Goal: Transaction & Acquisition: Book appointment/travel/reservation

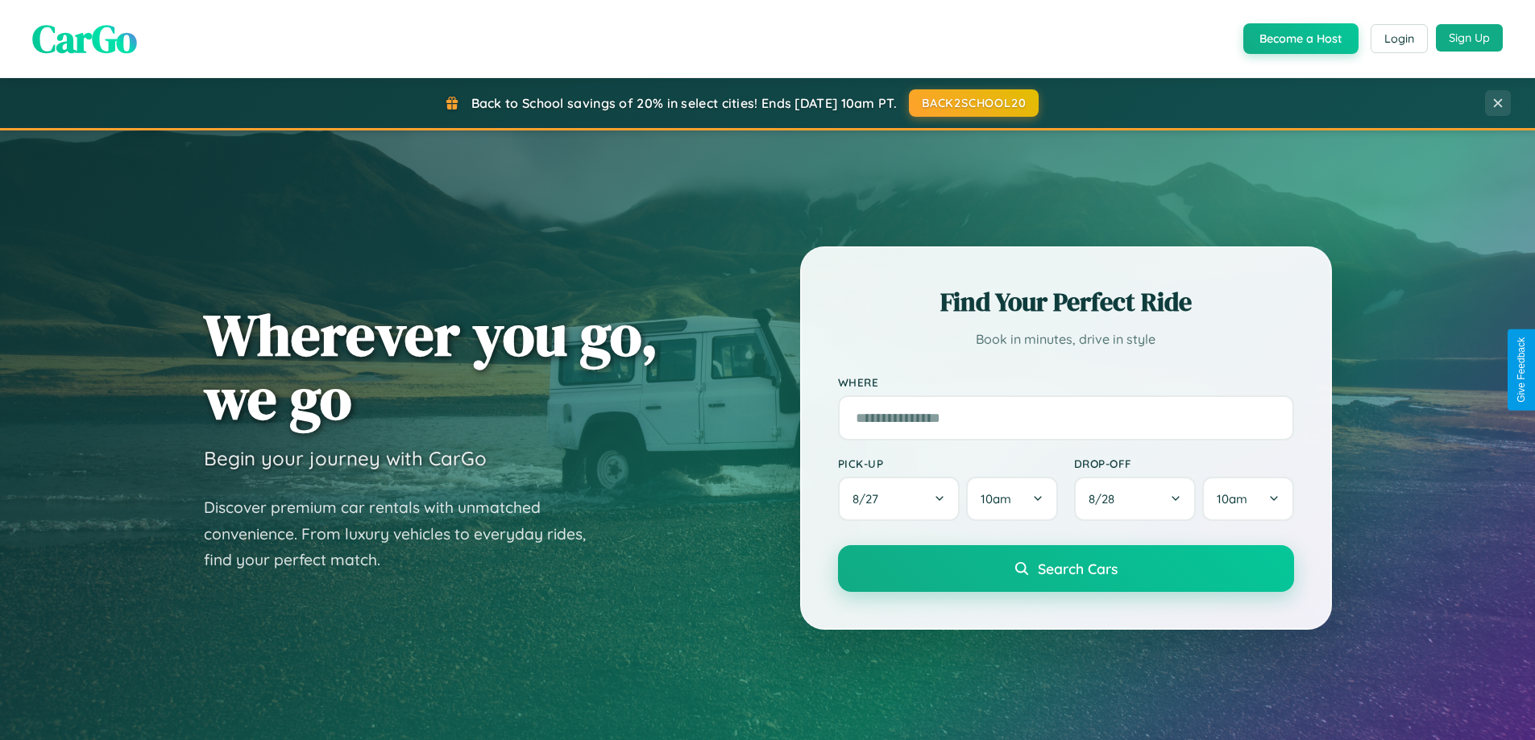
click at [1469, 38] on button "Sign Up" at bounding box center [1469, 37] width 67 height 27
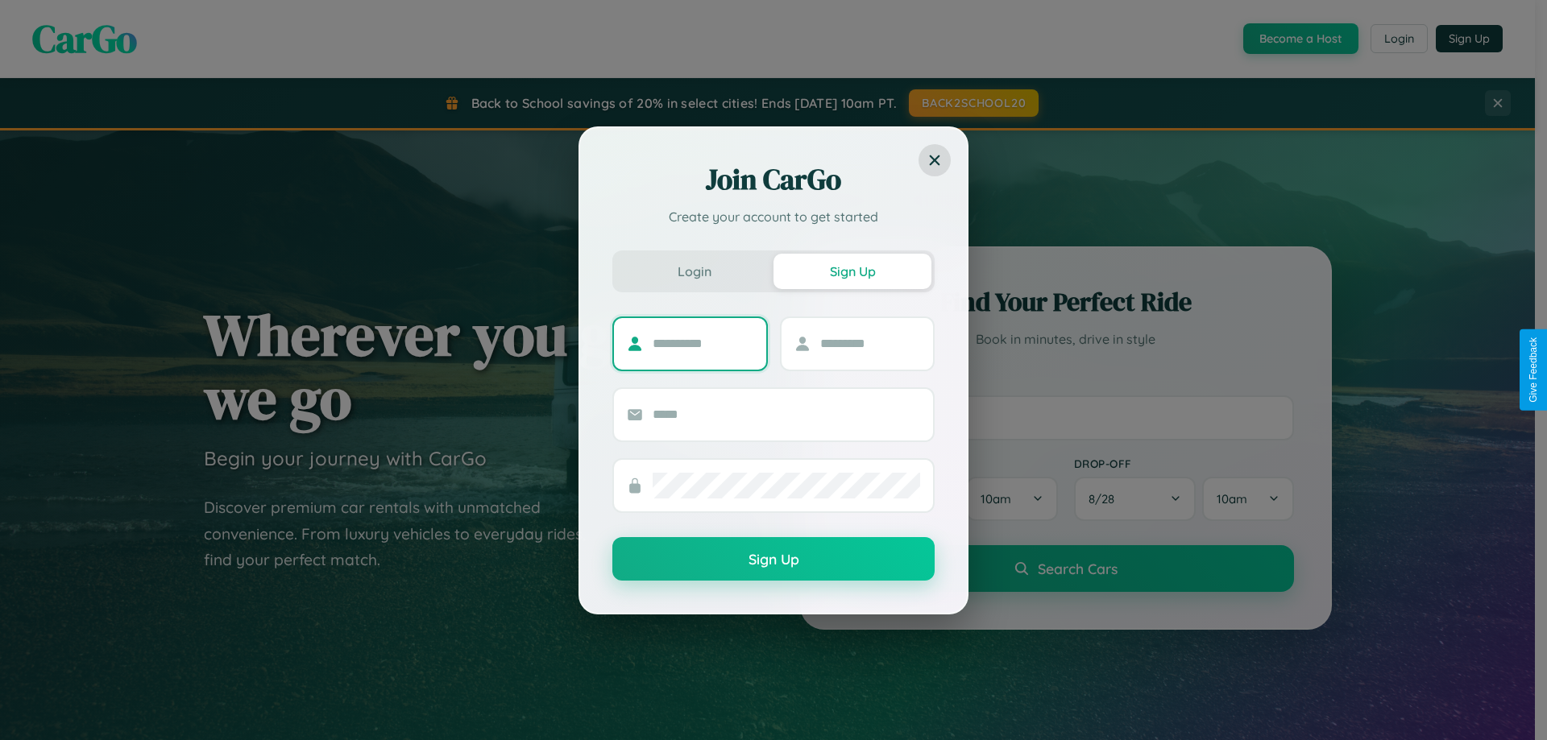
click at [703, 343] on input "text" at bounding box center [703, 344] width 101 height 26
type input "******"
click at [869, 343] on input "text" at bounding box center [870, 344] width 101 height 26
type input "******"
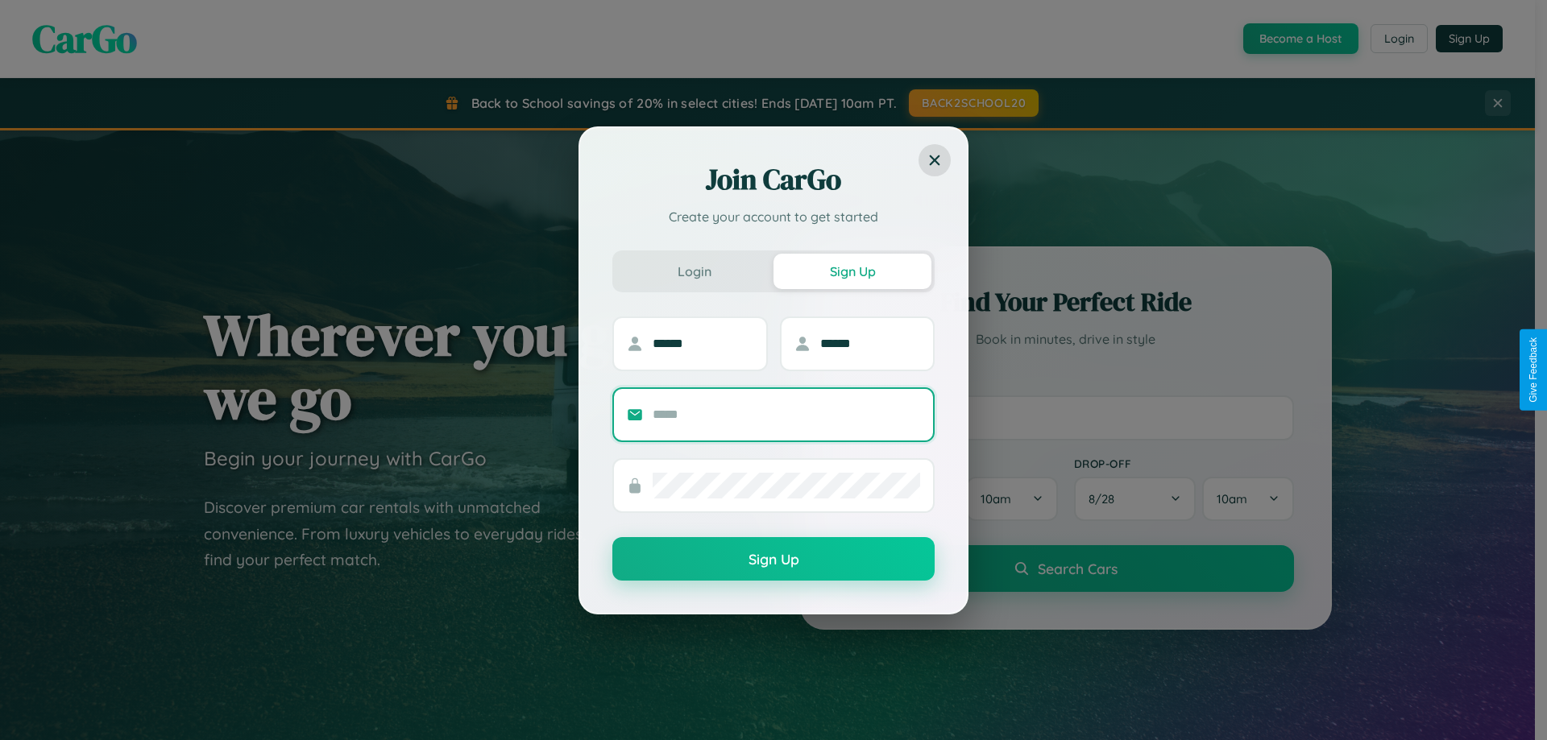
click at [786, 414] on input "text" at bounding box center [787, 415] width 268 height 26
type input "**********"
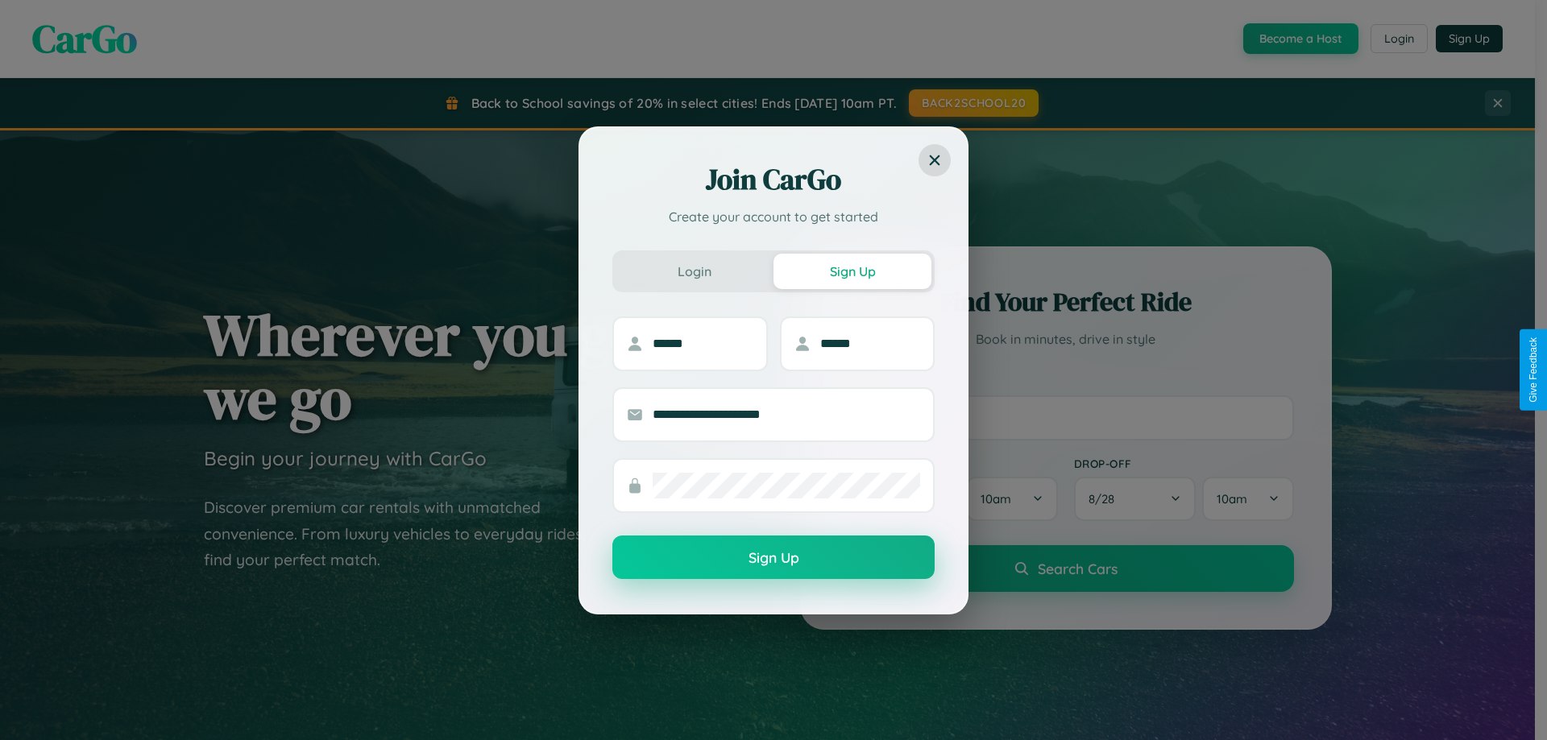
click at [774, 558] on button "Sign Up" at bounding box center [773, 558] width 322 height 44
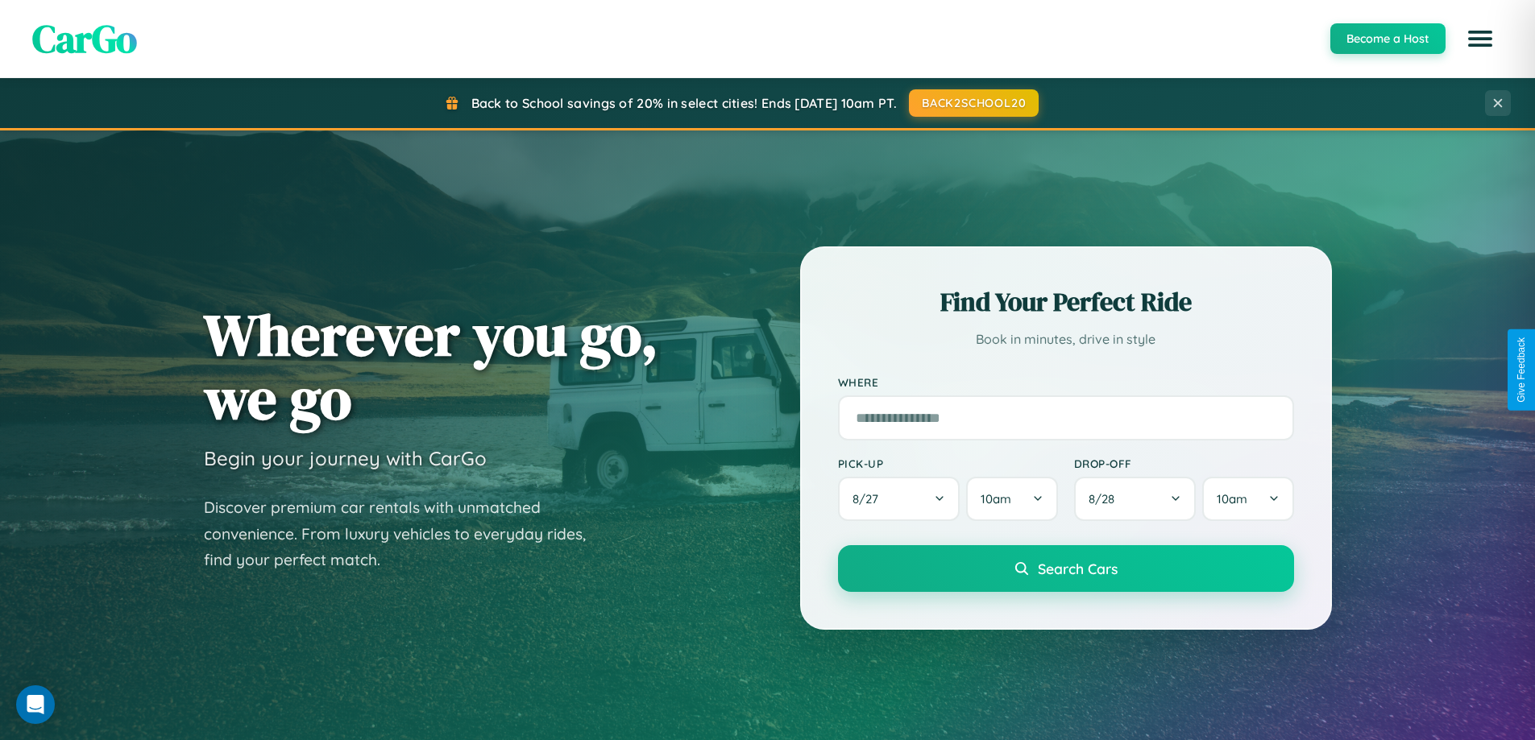
scroll to position [1109, 0]
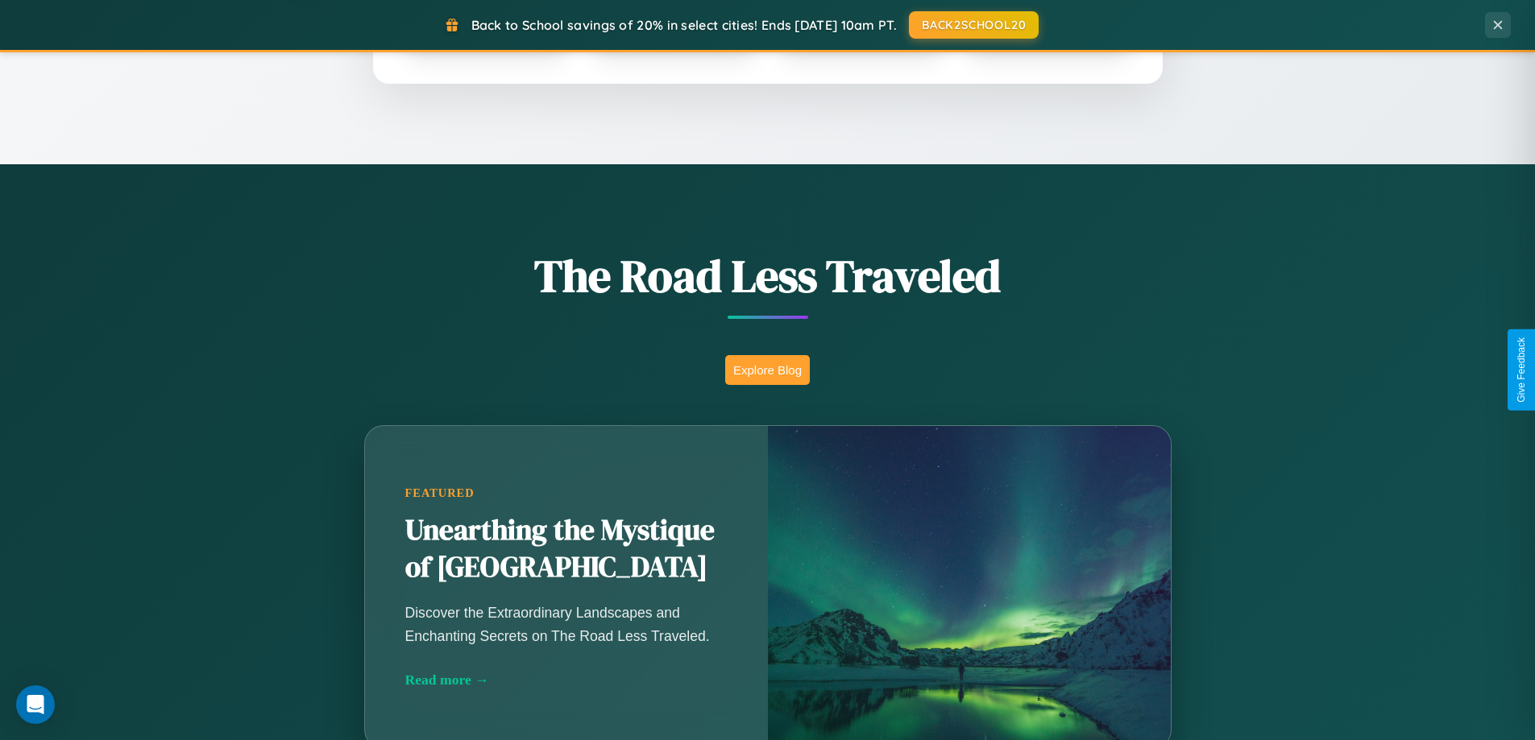
click at [767, 370] on button "Explore Blog" at bounding box center [767, 370] width 85 height 30
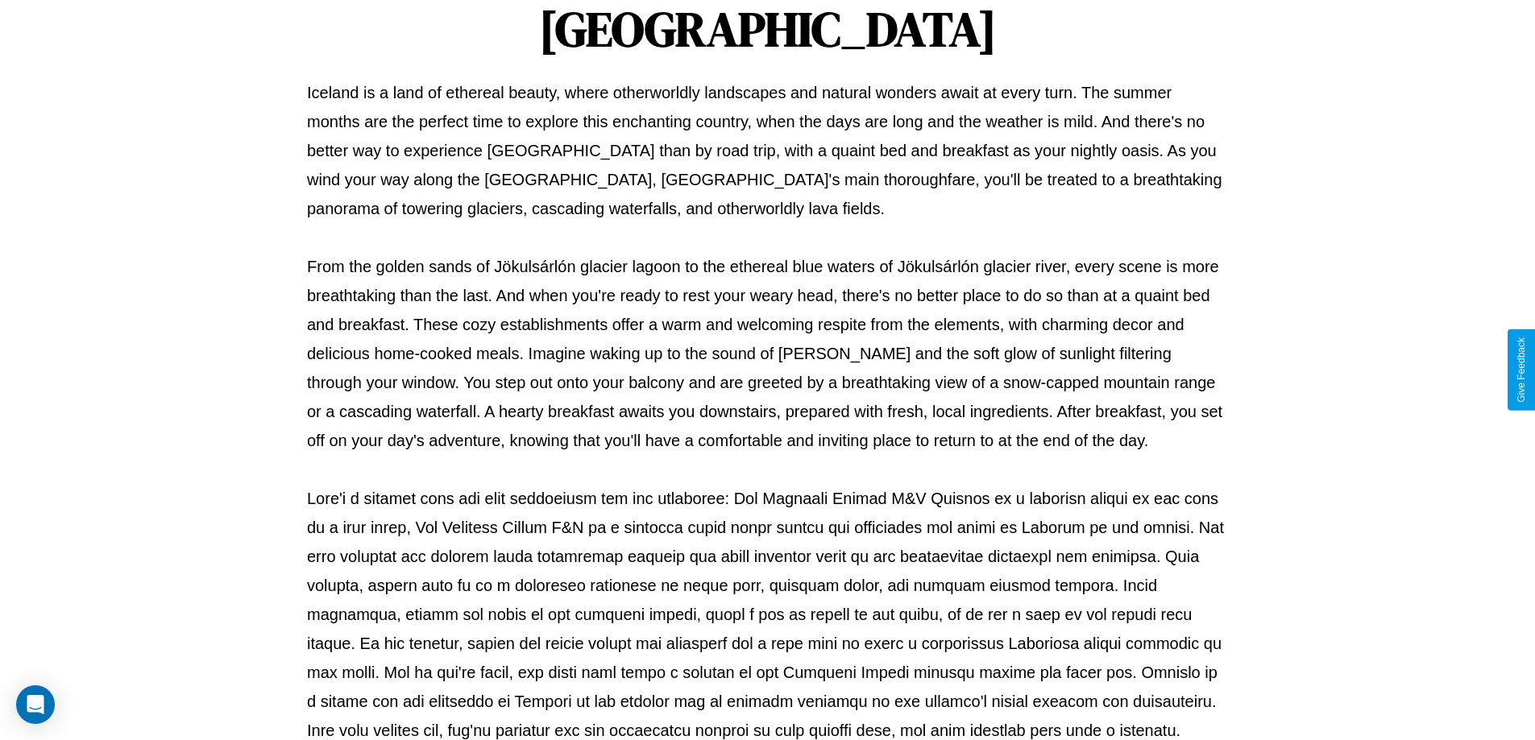
scroll to position [521, 0]
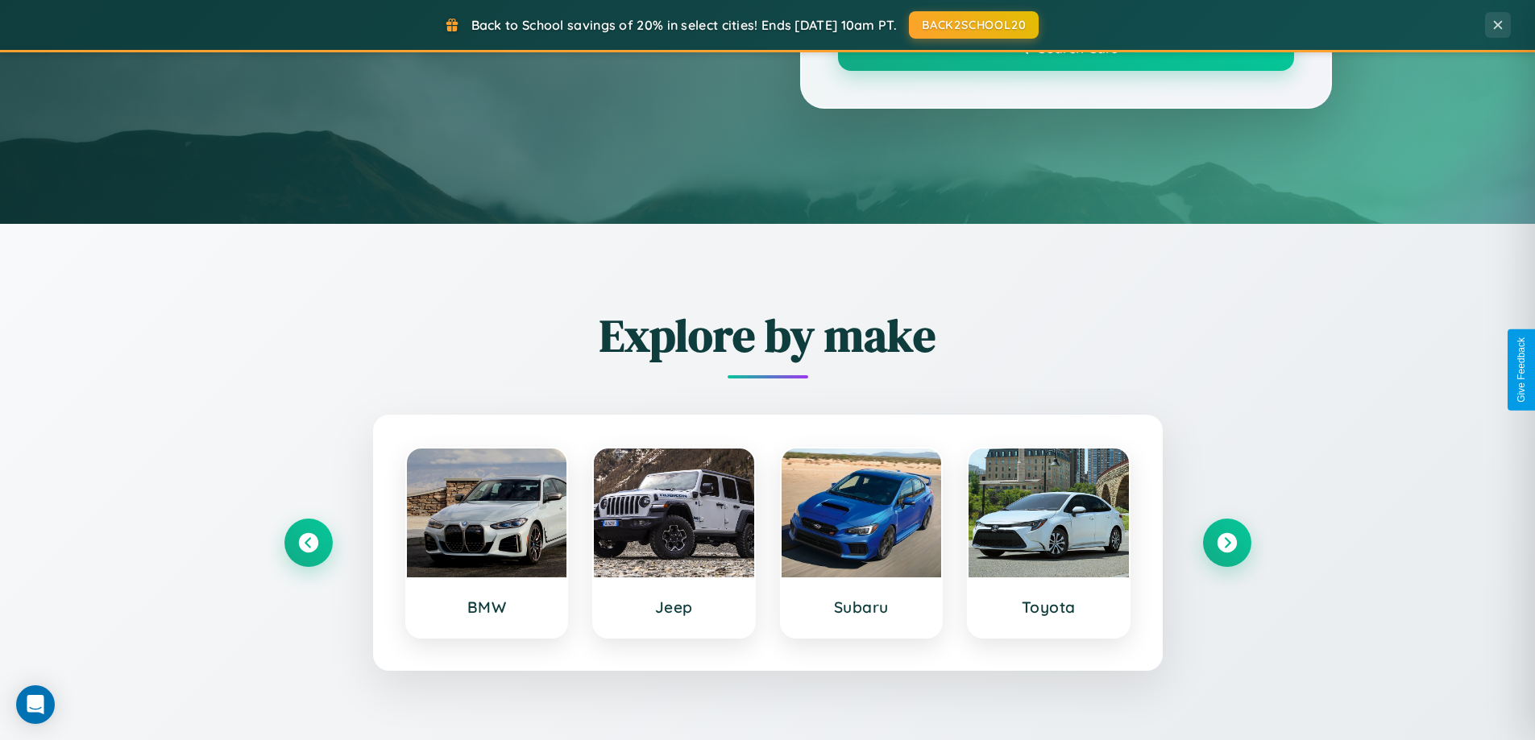
scroll to position [1109, 0]
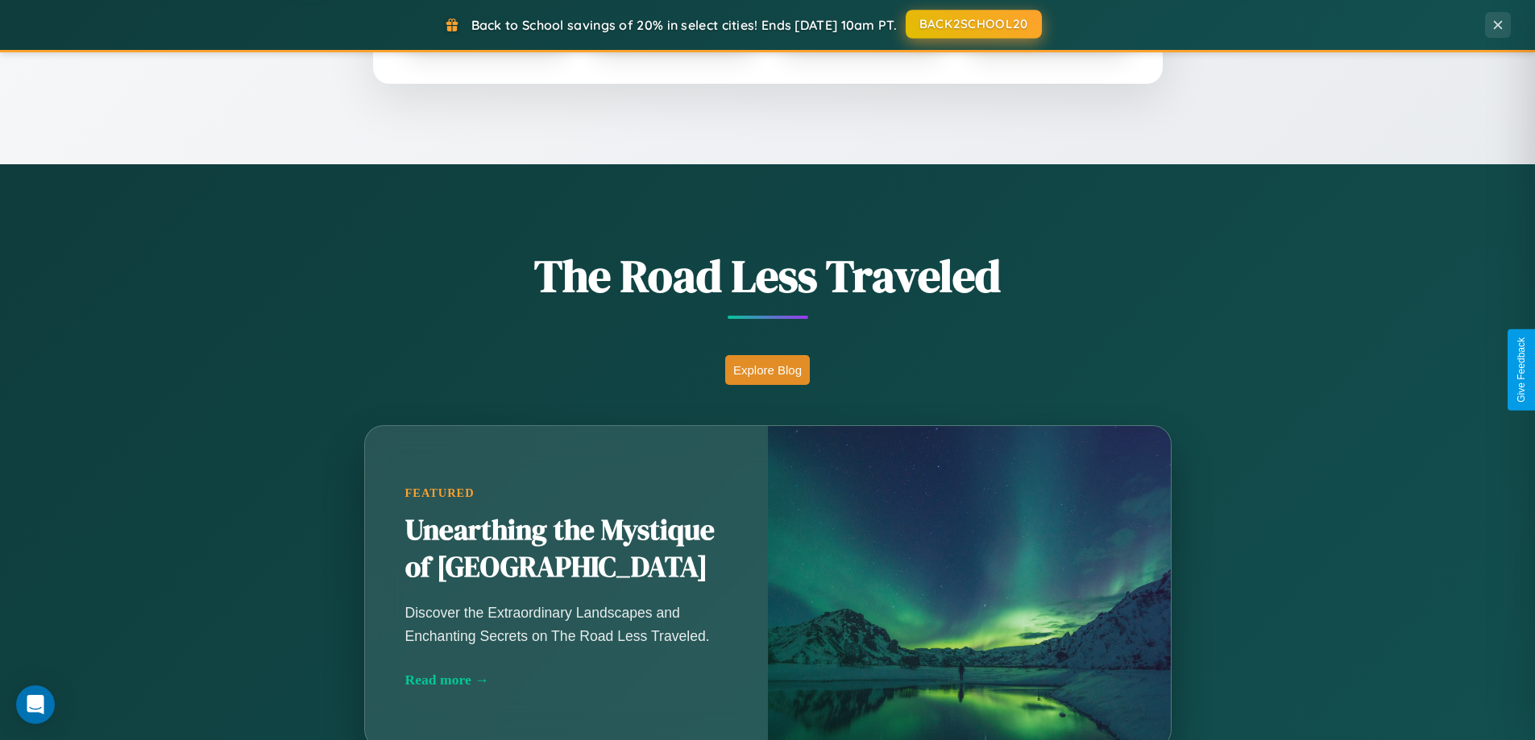
click at [973, 25] on button "BACK2SCHOOL20" at bounding box center [974, 24] width 136 height 29
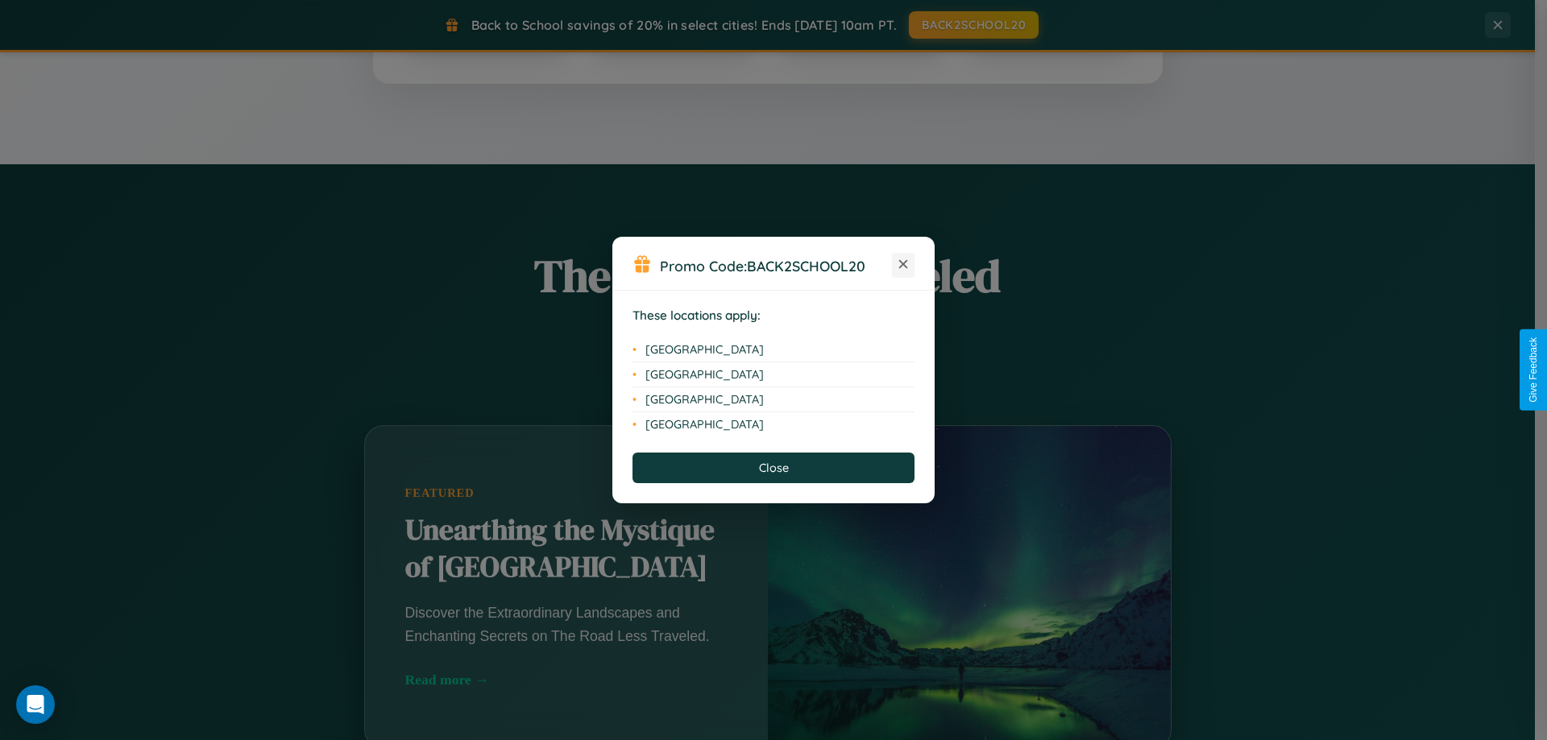
click at [903, 265] on icon at bounding box center [903, 264] width 9 height 9
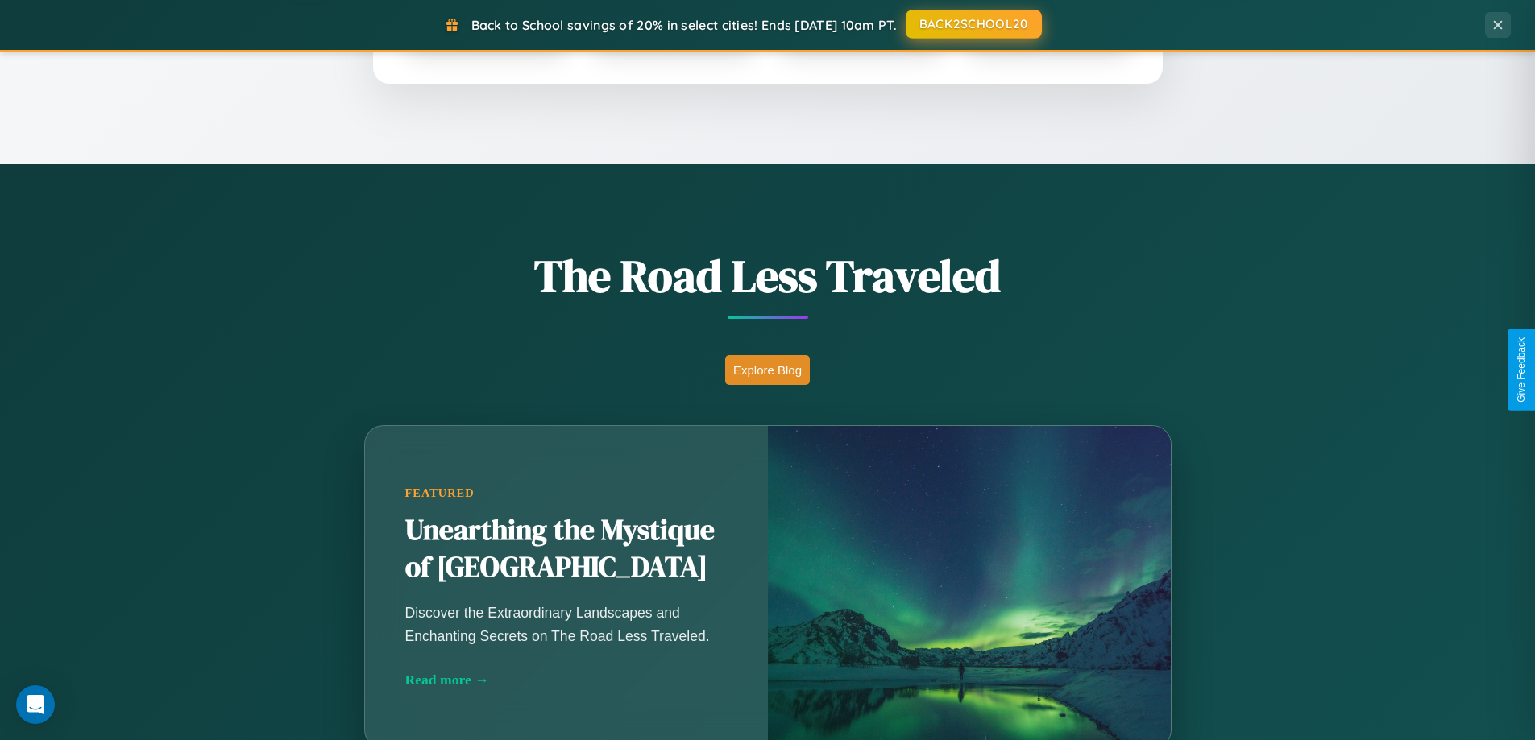
click at [973, 24] on button "BACK2SCHOOL20" at bounding box center [974, 24] width 136 height 29
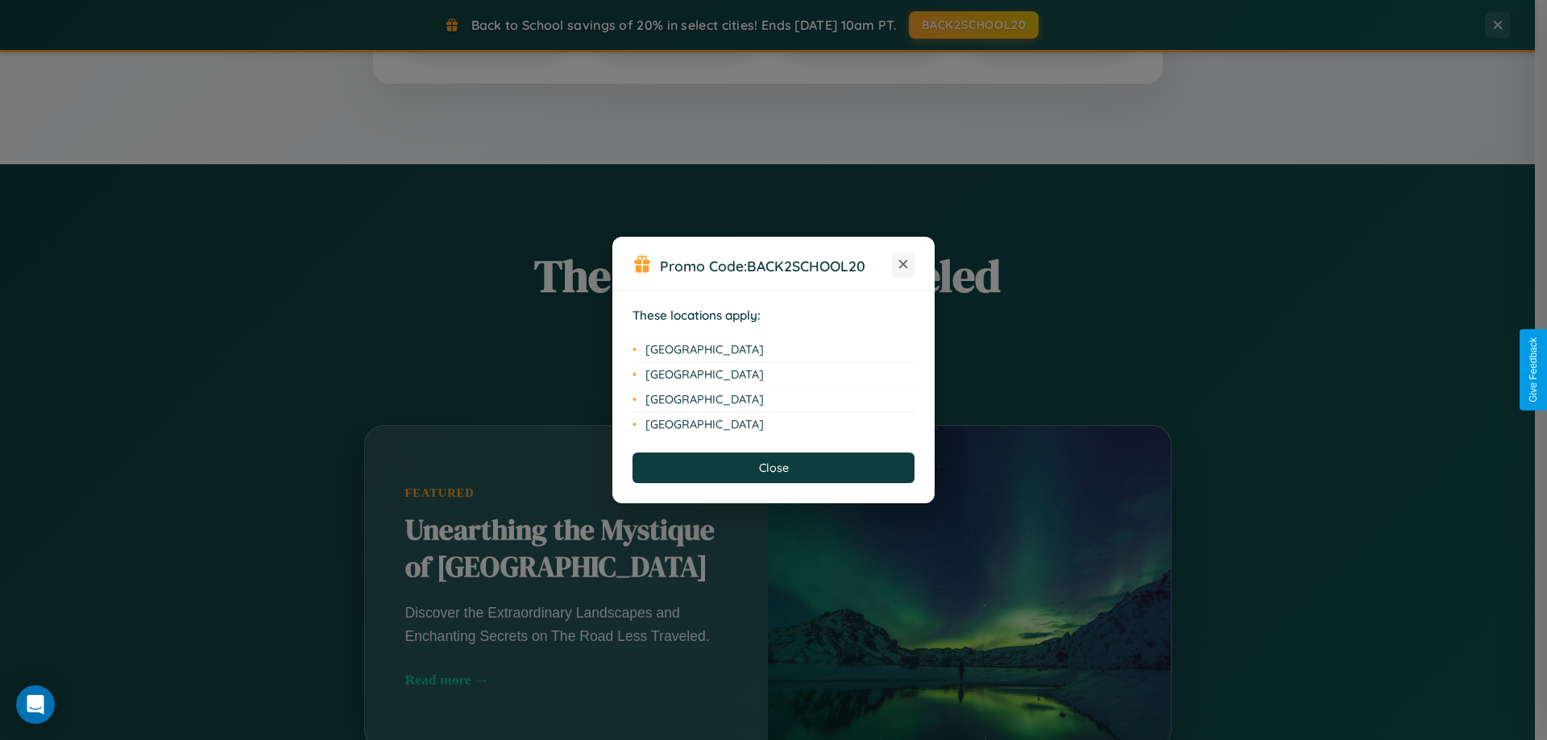
click at [903, 265] on icon at bounding box center [903, 264] width 9 height 9
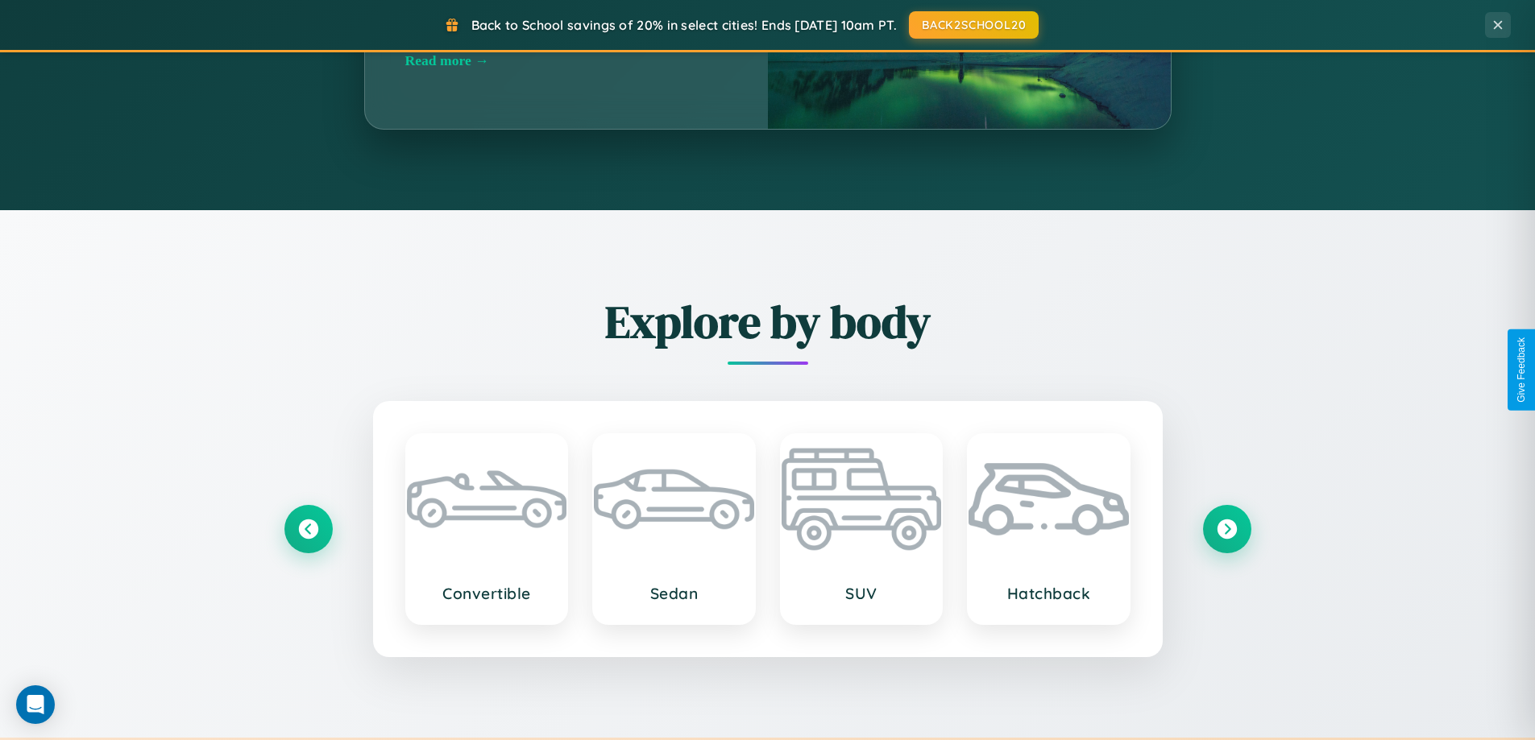
scroll to position [2589, 0]
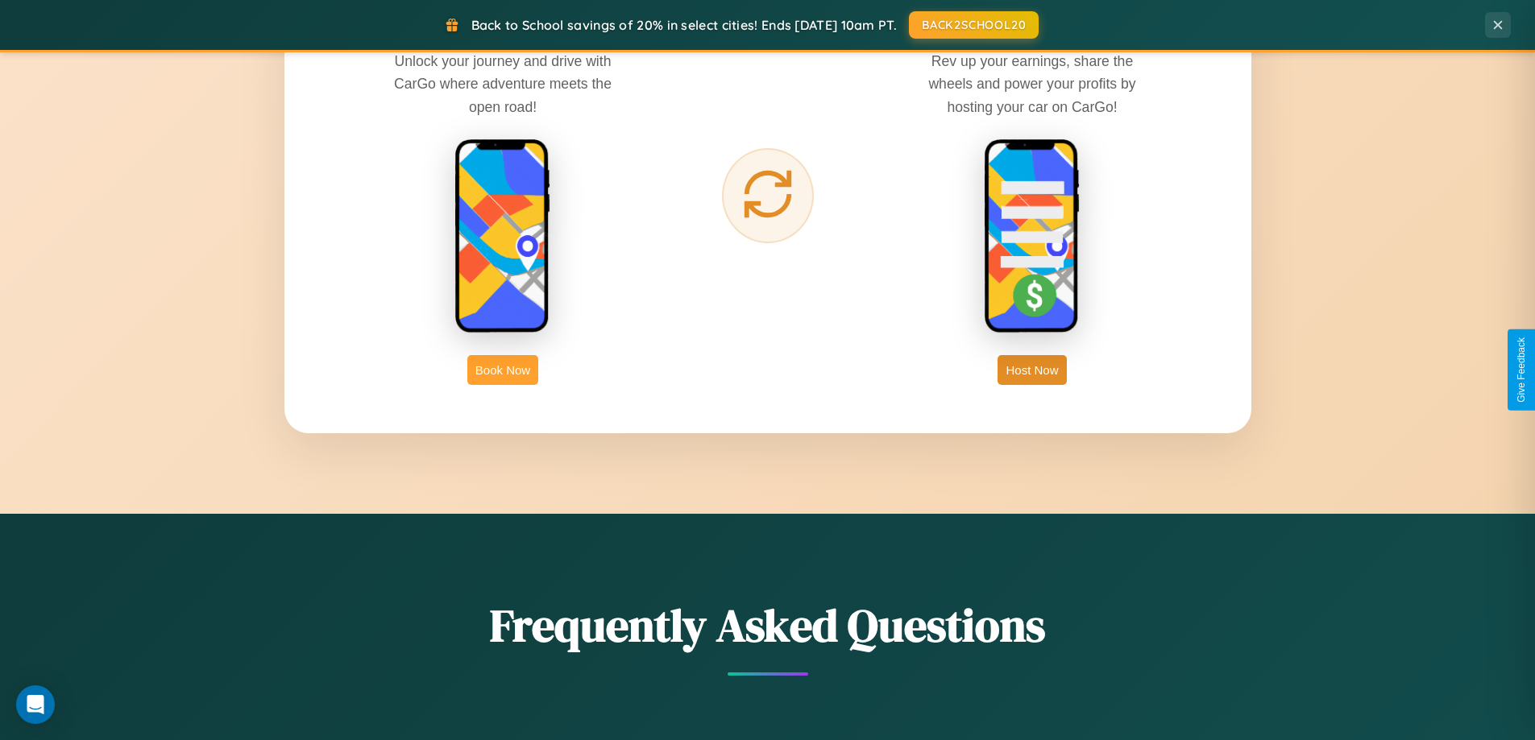
click at [503, 370] on button "Book Now" at bounding box center [502, 370] width 71 height 30
